Goal: Task Accomplishment & Management: Use online tool/utility

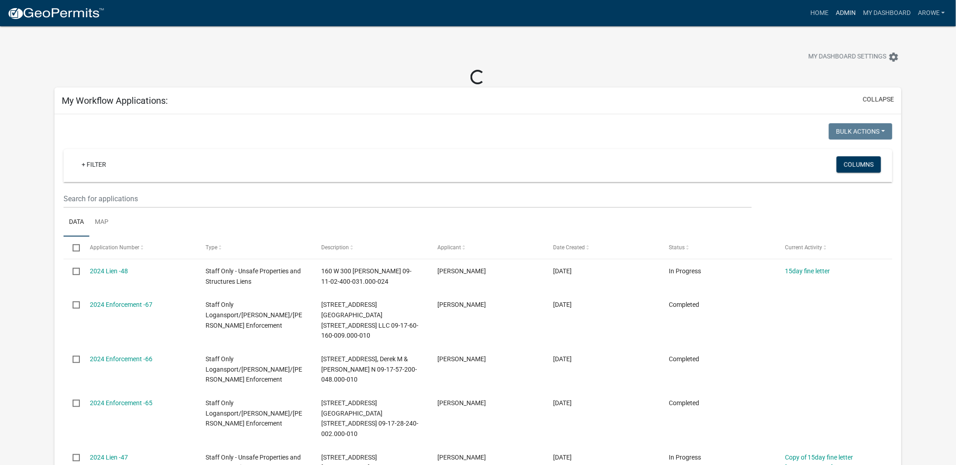
drag, startPoint x: 846, startPoint y: 12, endPoint x: 840, endPoint y: 12, distance: 6.8
click at [846, 12] on link "Admin" at bounding box center [845, 13] width 27 height 17
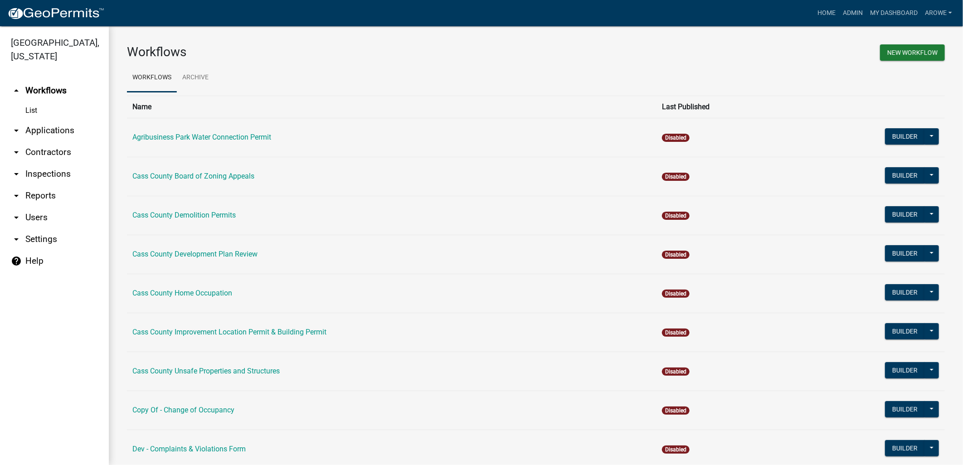
click at [50, 120] on link "arrow_drop_down Applications" at bounding box center [54, 131] width 109 height 22
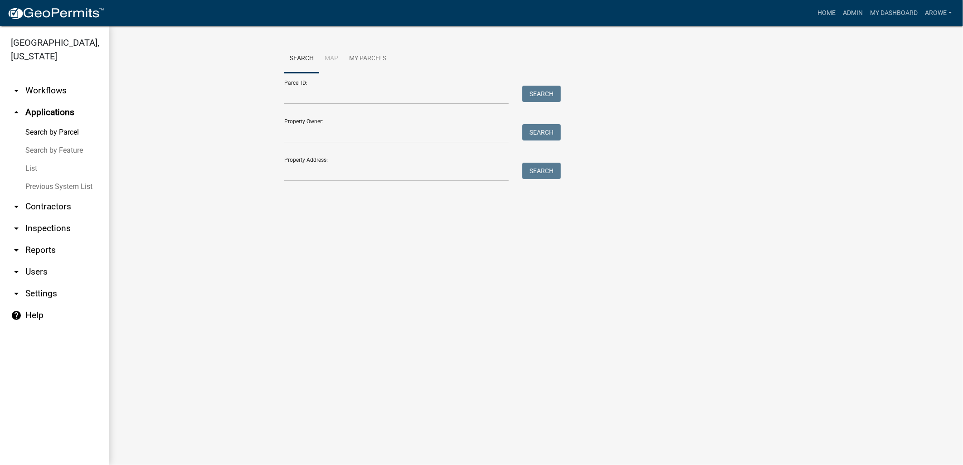
click at [33, 160] on link "List" at bounding box center [54, 169] width 109 height 18
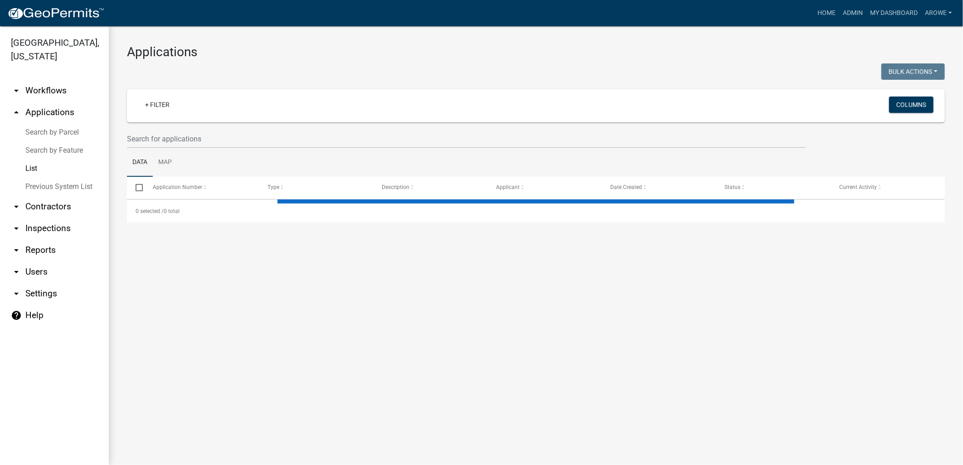
select select "3: 100"
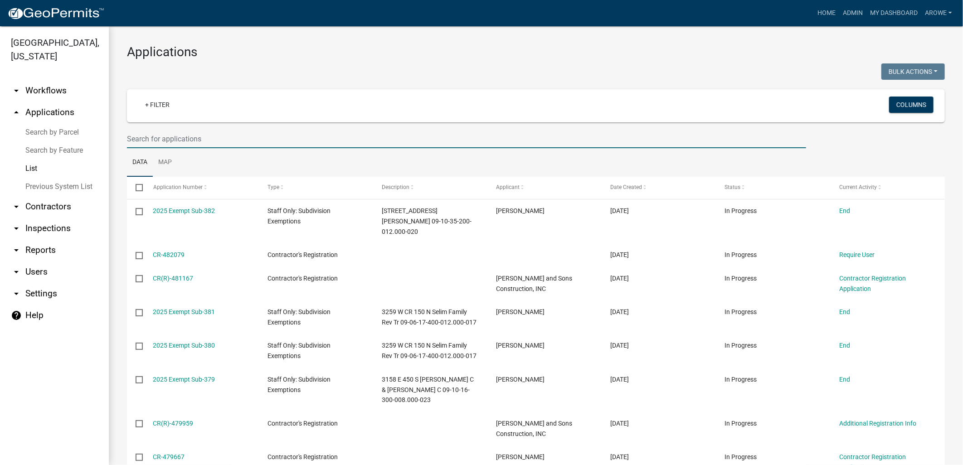
click at [178, 137] on input "text" at bounding box center [467, 139] width 680 height 19
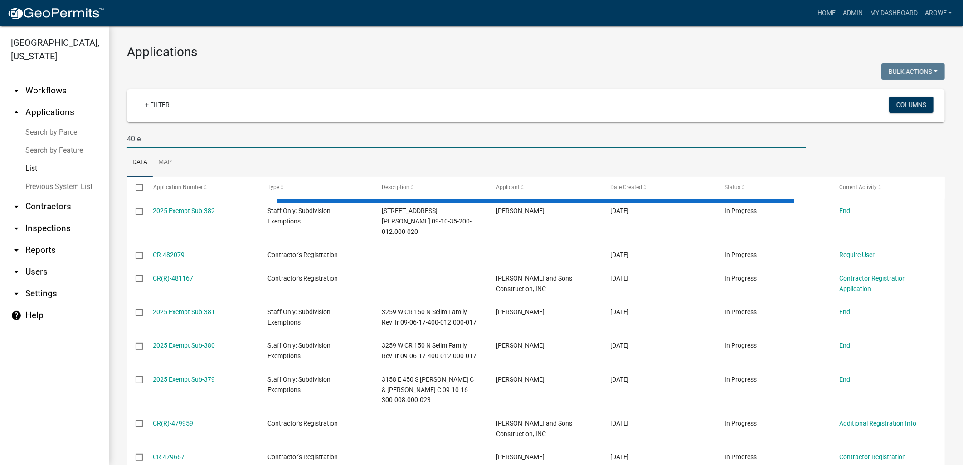
type input "40 e"
